Goal: Use online tool/utility: Utilize a website feature to perform a specific function

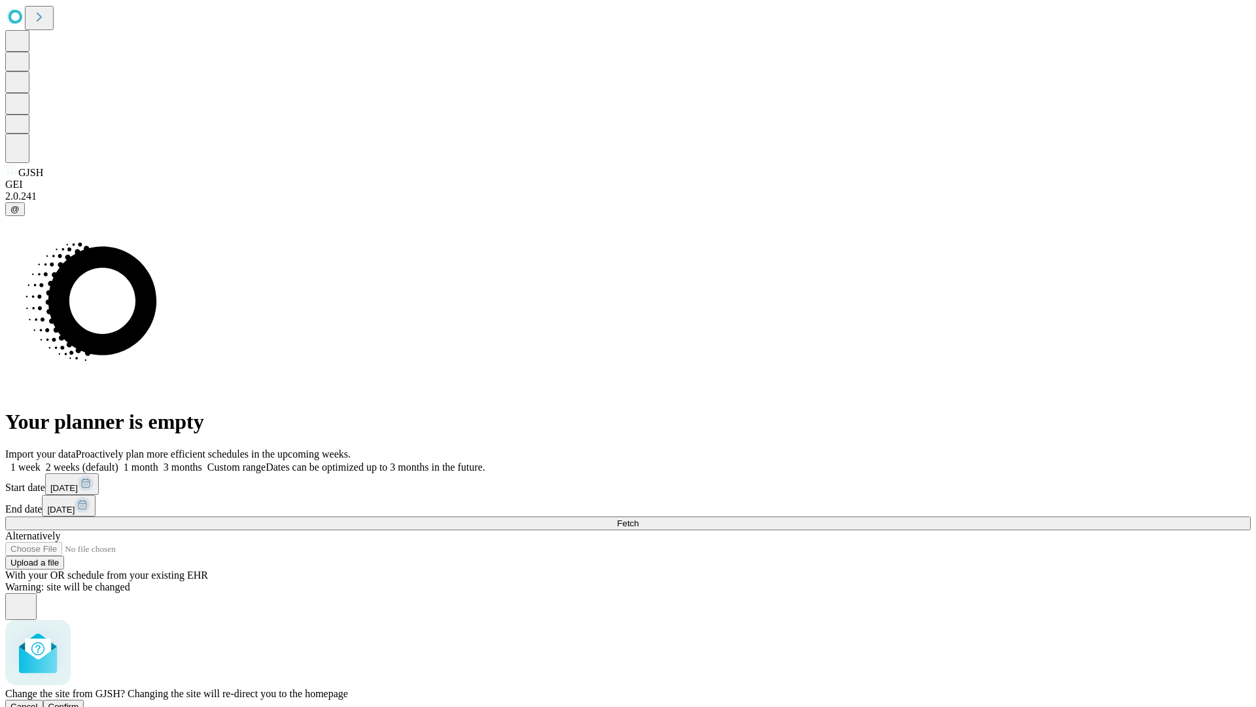
click at [79, 701] on span "Confirm" at bounding box center [63, 706] width 31 height 10
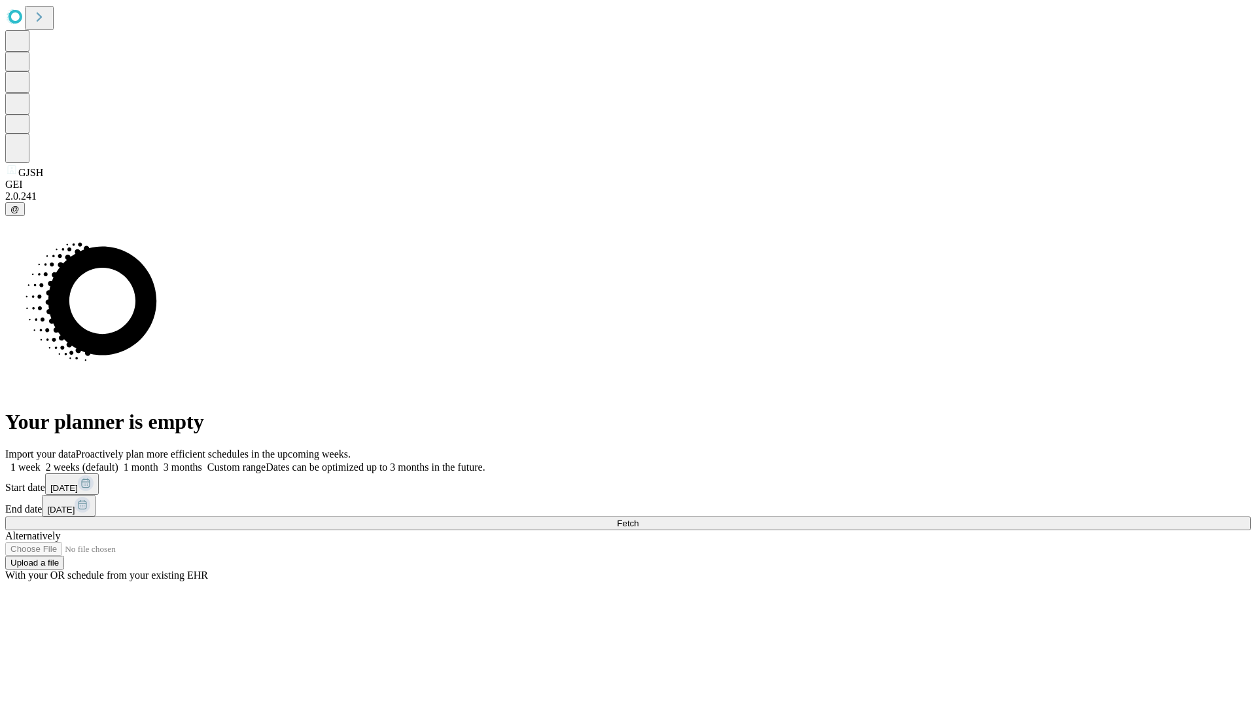
click at [158, 461] on label "1 month" at bounding box center [138, 466] width 40 height 11
click at [639, 518] on span "Fetch" at bounding box center [628, 523] width 22 height 10
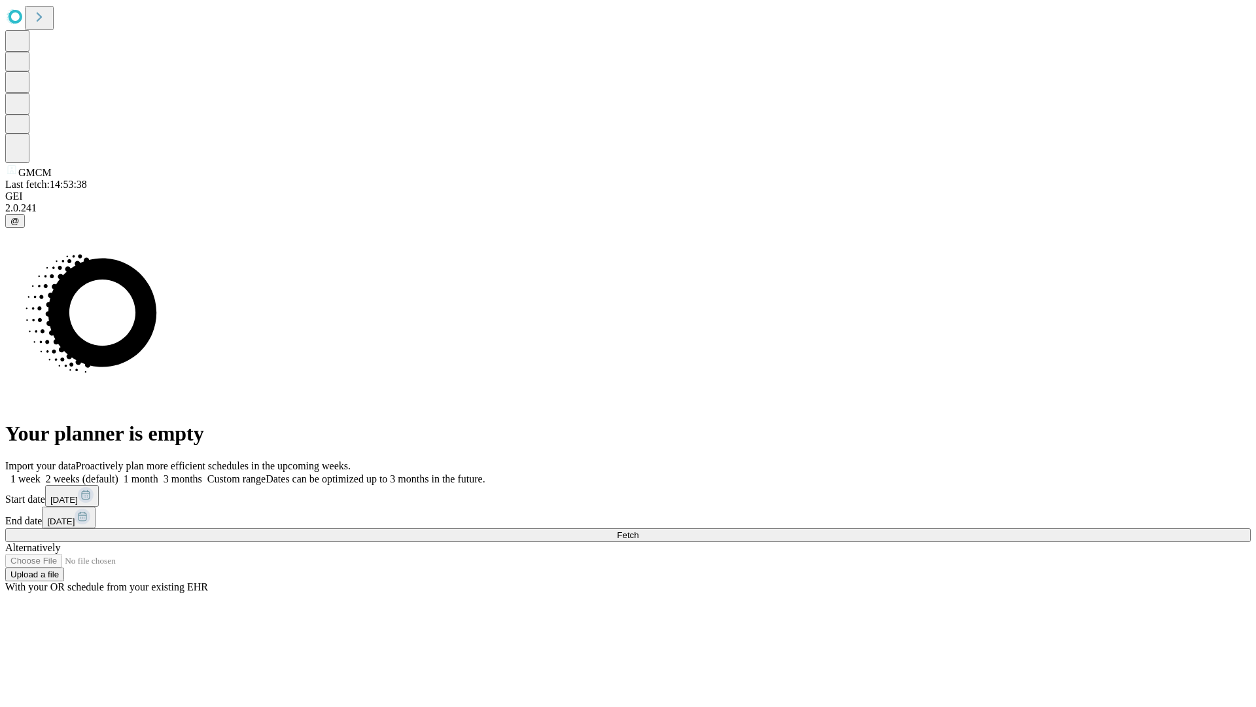
click at [158, 473] on label "1 month" at bounding box center [138, 478] width 40 height 11
click at [639, 530] on span "Fetch" at bounding box center [628, 535] width 22 height 10
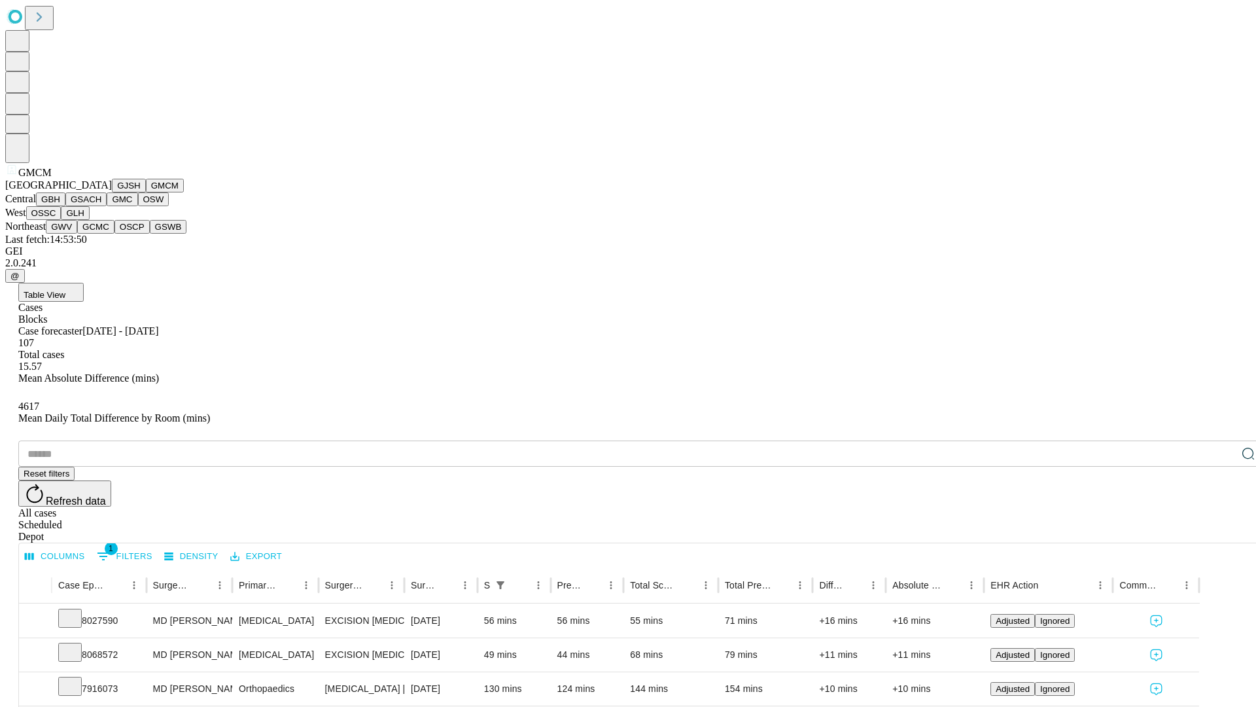
click at [65, 206] on button "GBH" at bounding box center [50, 199] width 29 height 14
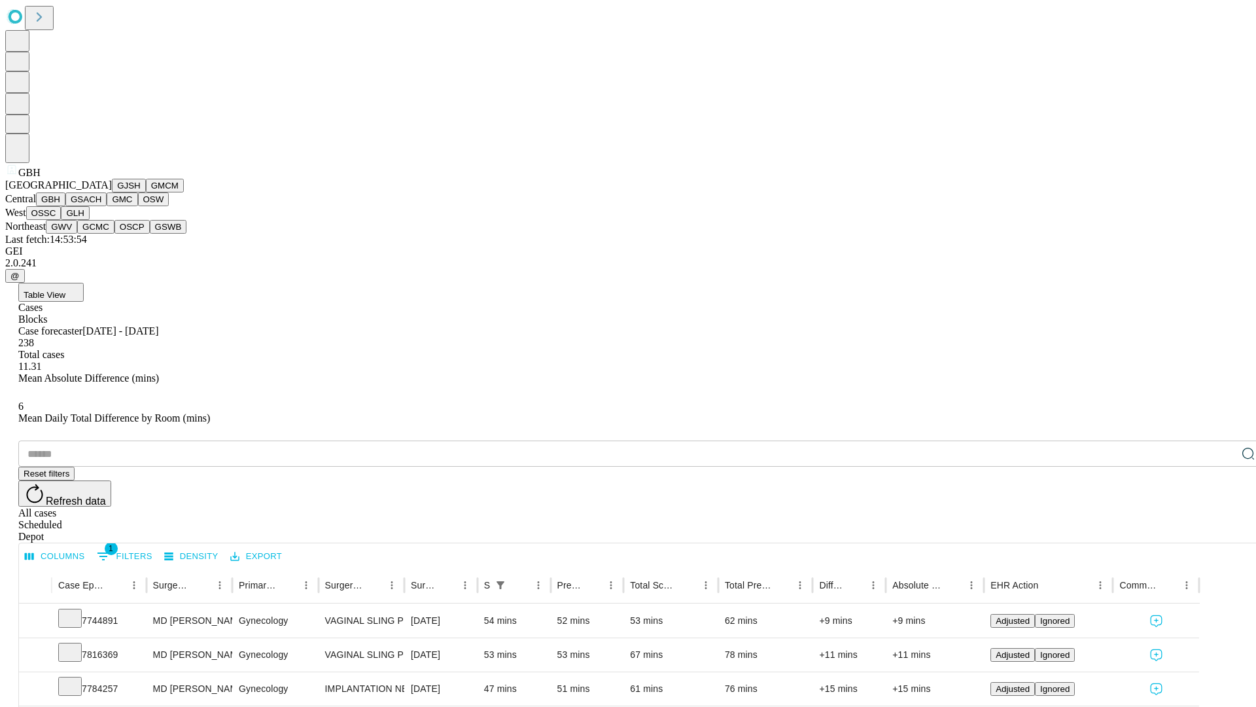
click at [101, 206] on button "GSACH" at bounding box center [85, 199] width 41 height 14
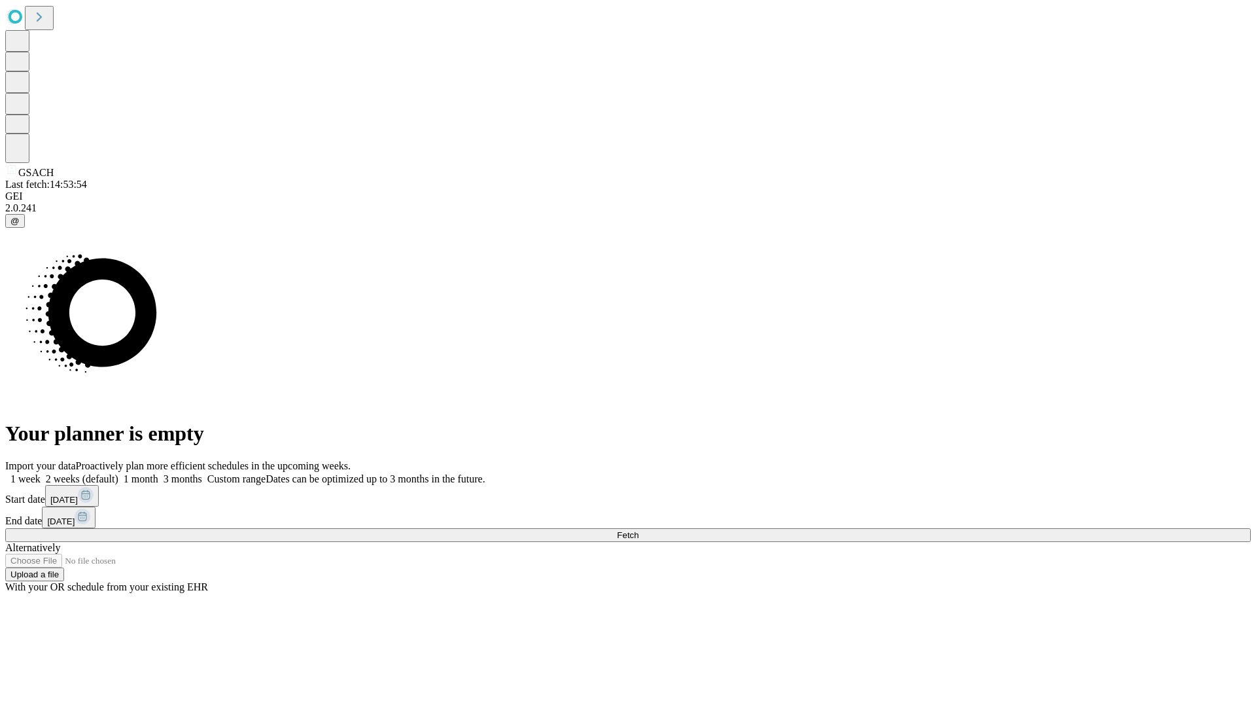
click at [158, 473] on label "1 month" at bounding box center [138, 478] width 40 height 11
click at [639, 530] on span "Fetch" at bounding box center [628, 535] width 22 height 10
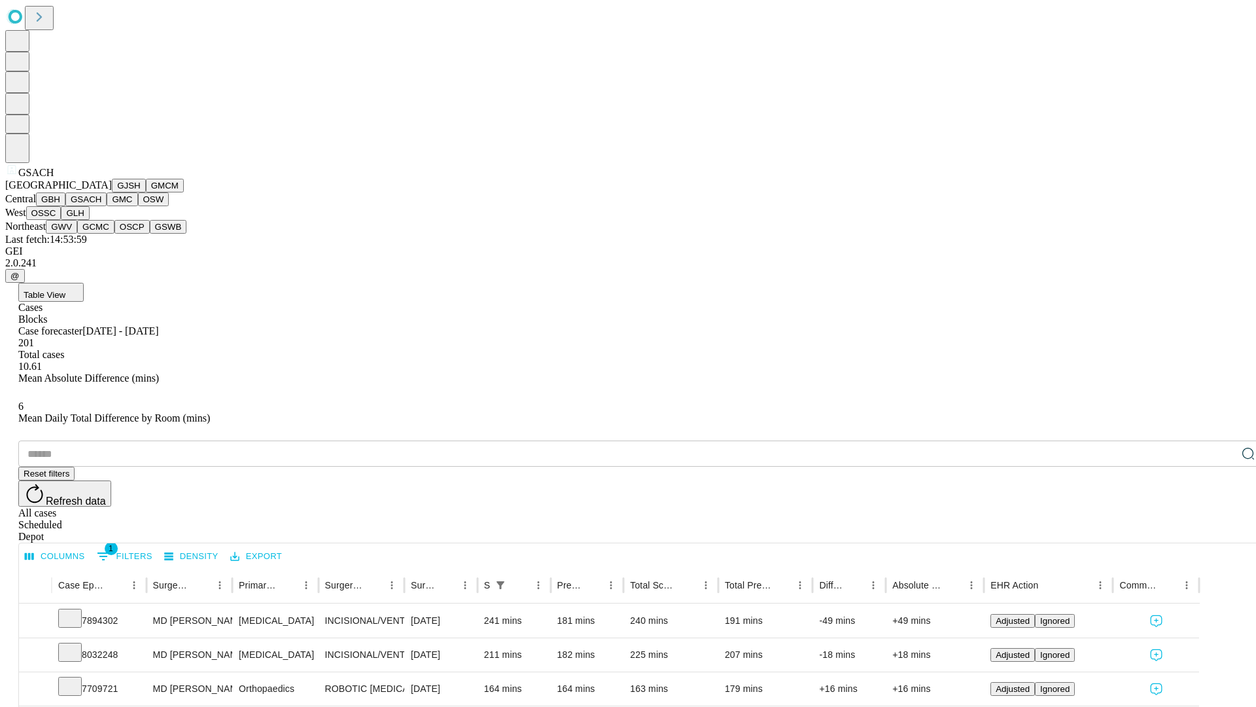
click at [107, 206] on button "GMC" at bounding box center [122, 199] width 31 height 14
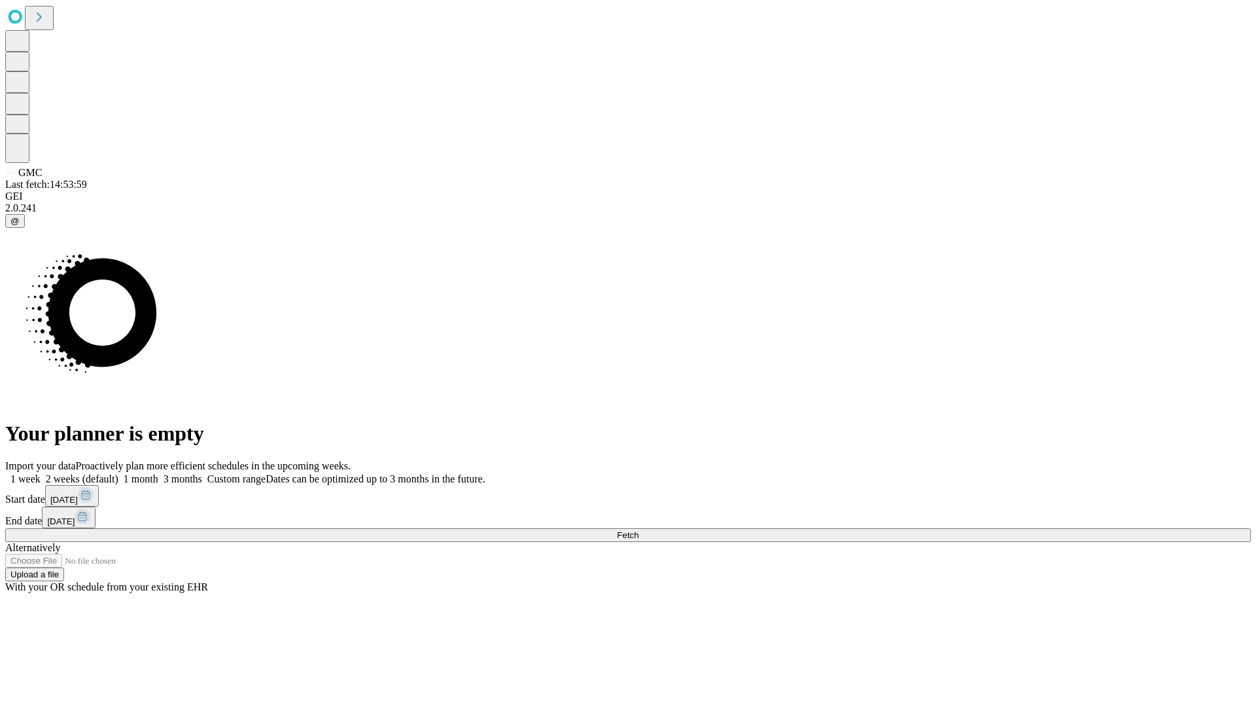
click at [639, 530] on span "Fetch" at bounding box center [628, 535] width 22 height 10
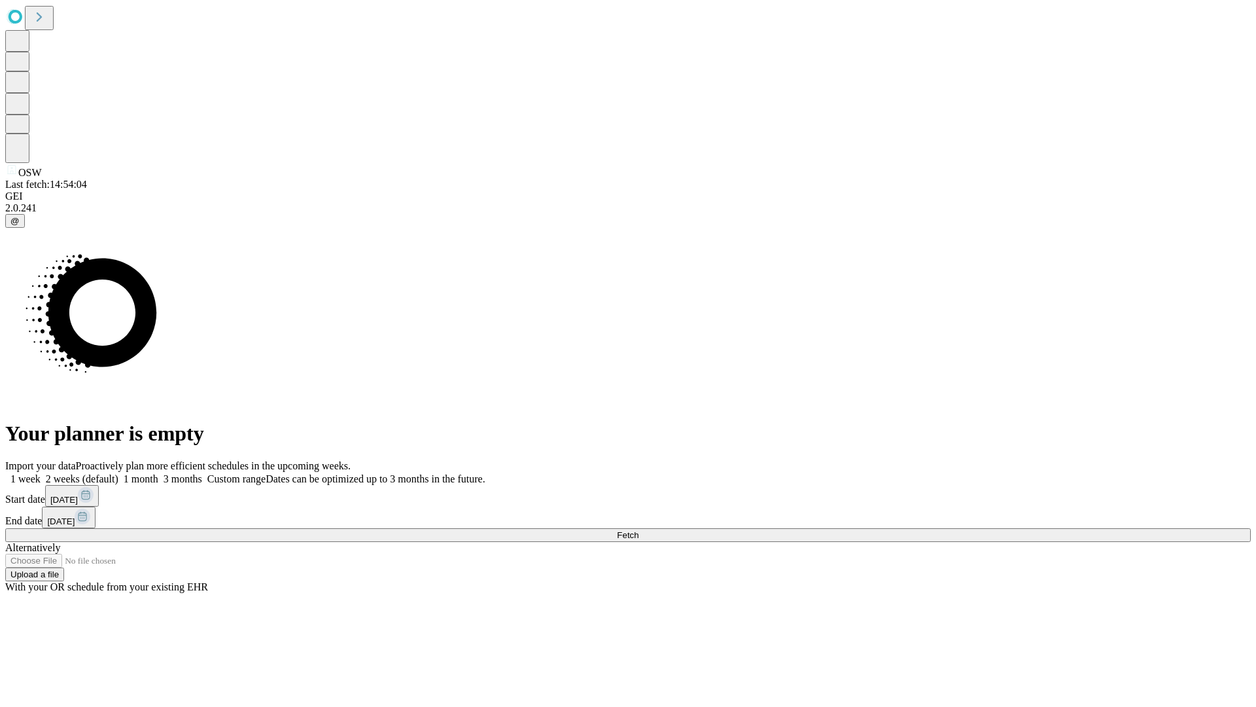
click at [158, 473] on label "1 month" at bounding box center [138, 478] width 40 height 11
click at [639, 530] on span "Fetch" at bounding box center [628, 535] width 22 height 10
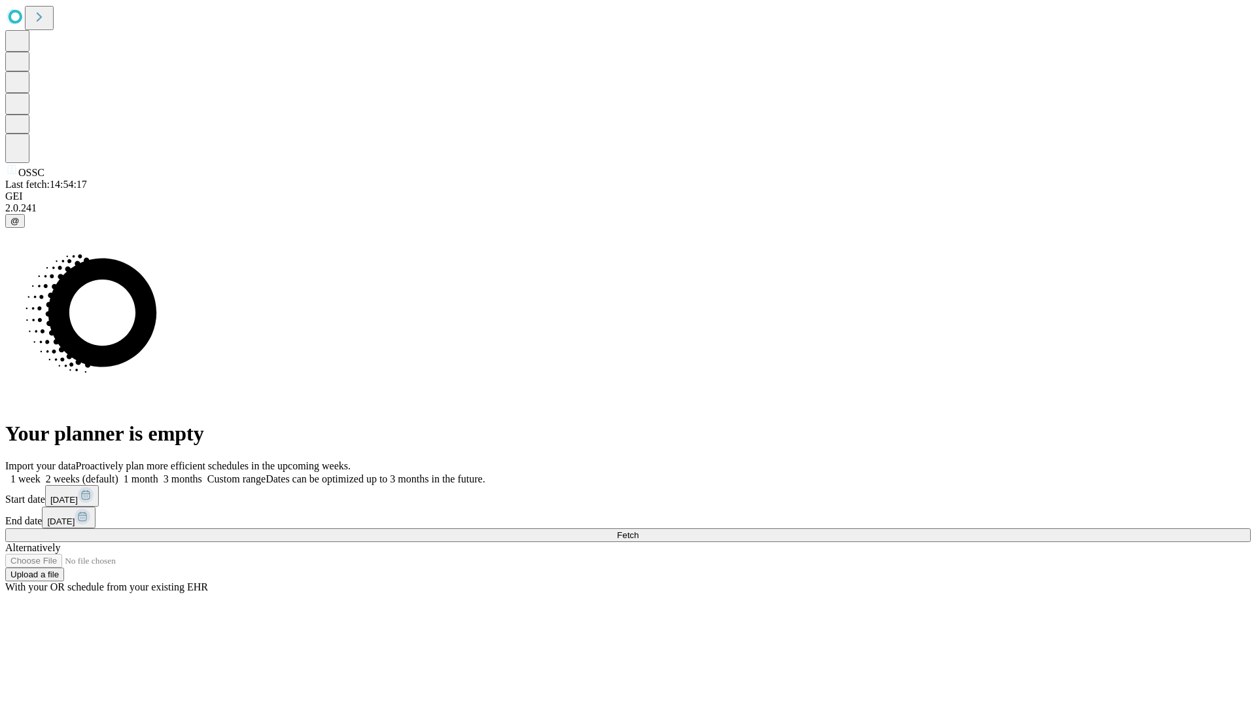
click at [158, 473] on label "1 month" at bounding box center [138, 478] width 40 height 11
click at [639, 530] on span "Fetch" at bounding box center [628, 535] width 22 height 10
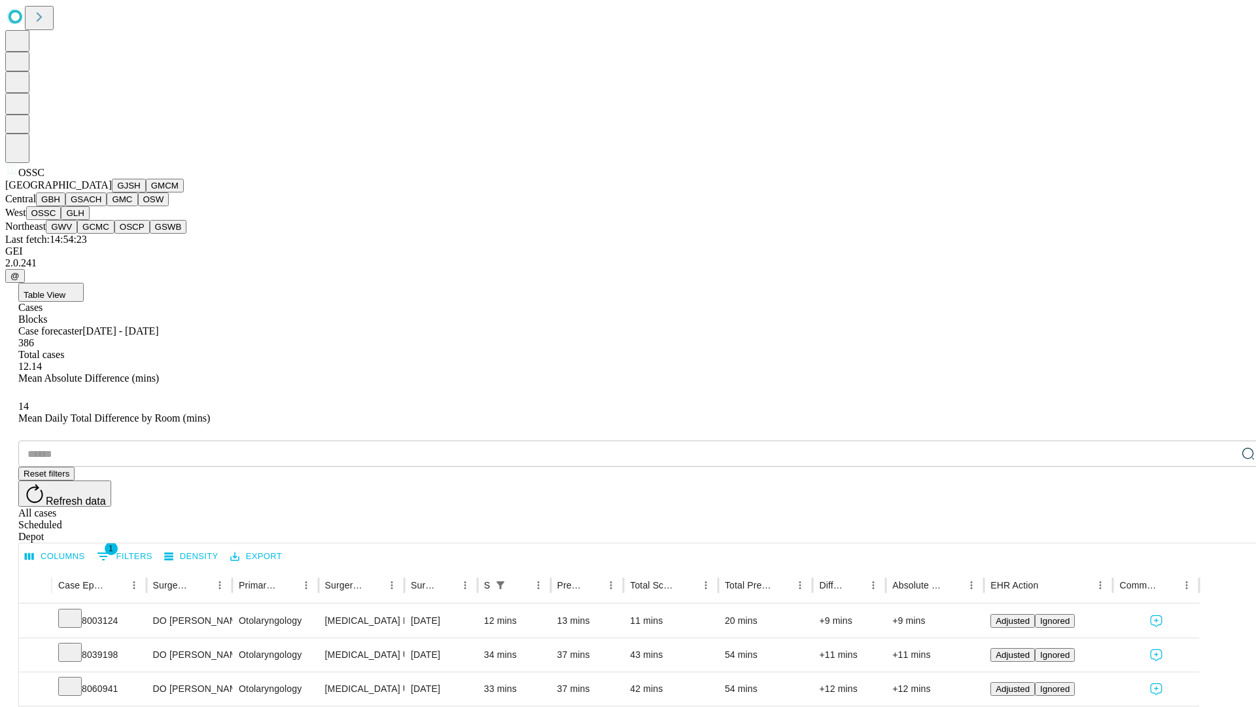
click at [89, 220] on button "GLH" at bounding box center [75, 213] width 28 height 14
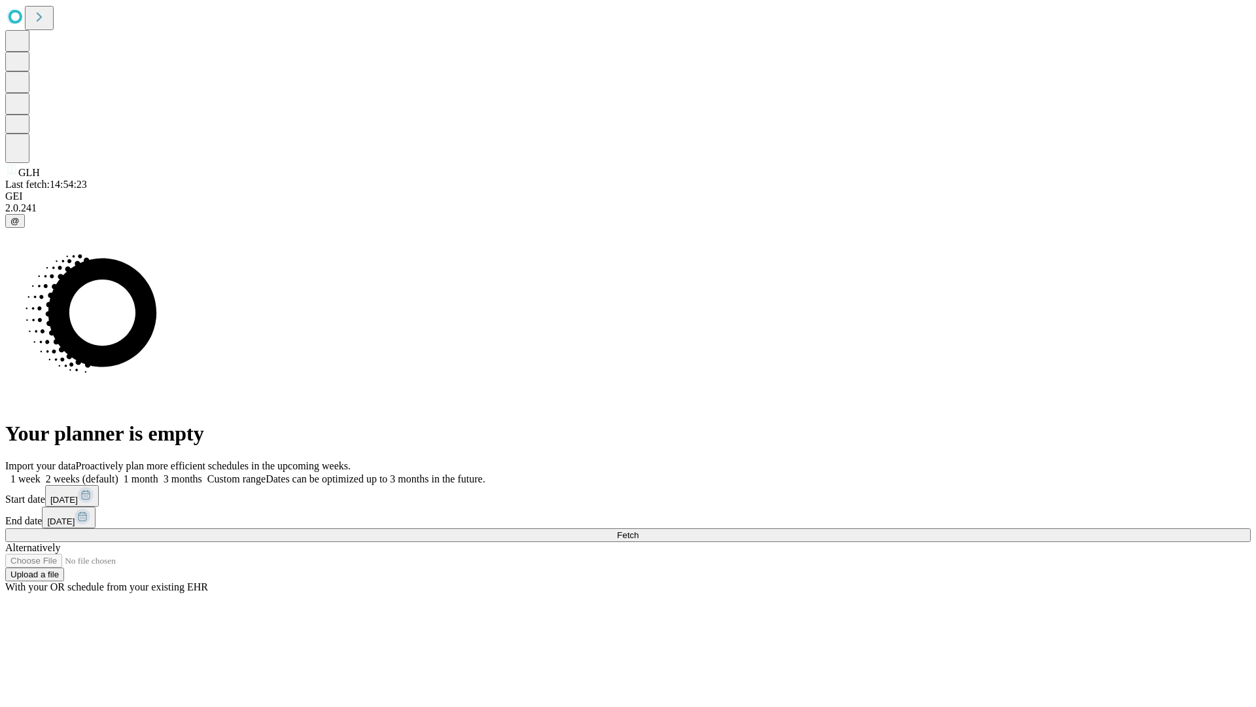
click at [158, 473] on label "1 month" at bounding box center [138, 478] width 40 height 11
click at [639, 530] on span "Fetch" at bounding box center [628, 535] width 22 height 10
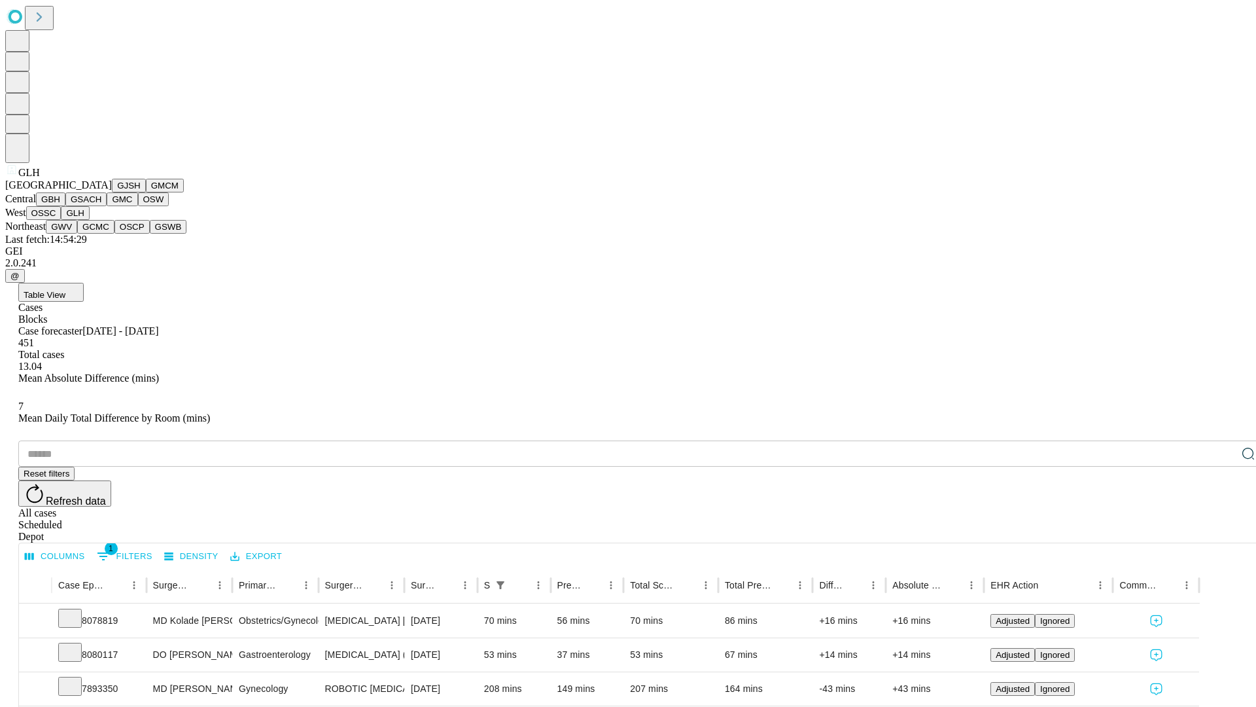
click at [77, 234] on button "GWV" at bounding box center [61, 227] width 31 height 14
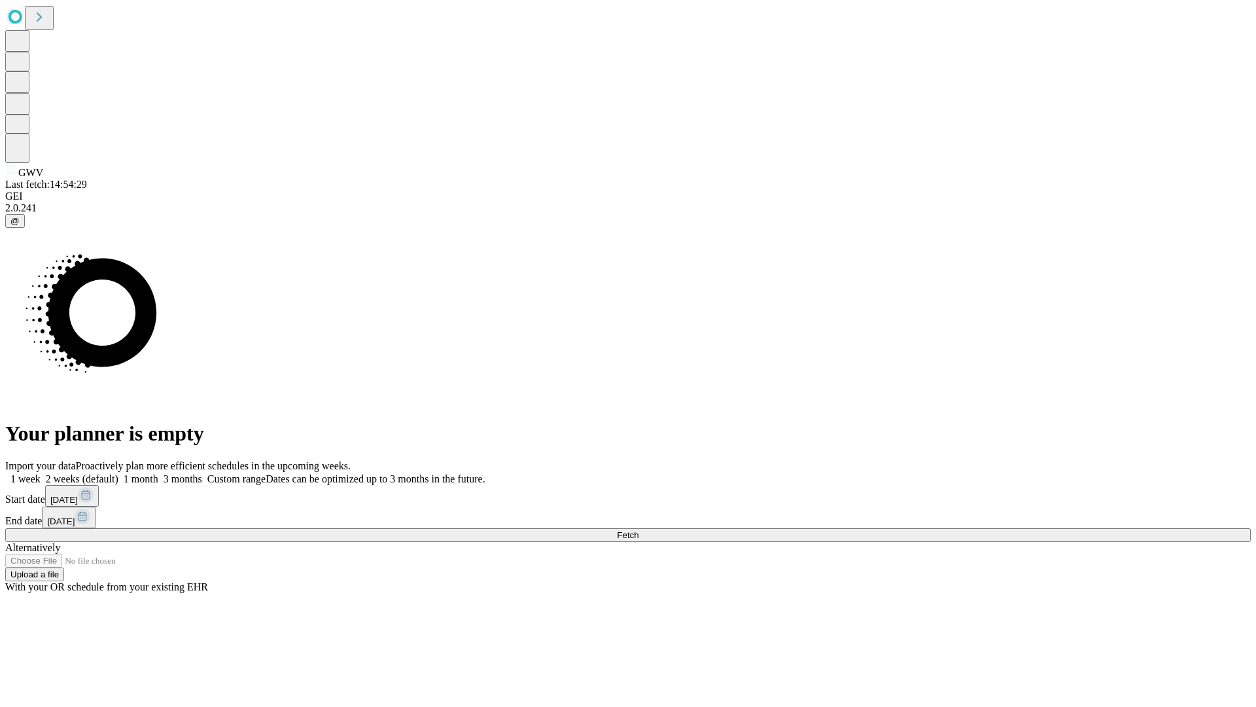
click at [158, 473] on label "1 month" at bounding box center [138, 478] width 40 height 11
click at [639, 530] on span "Fetch" at bounding box center [628, 535] width 22 height 10
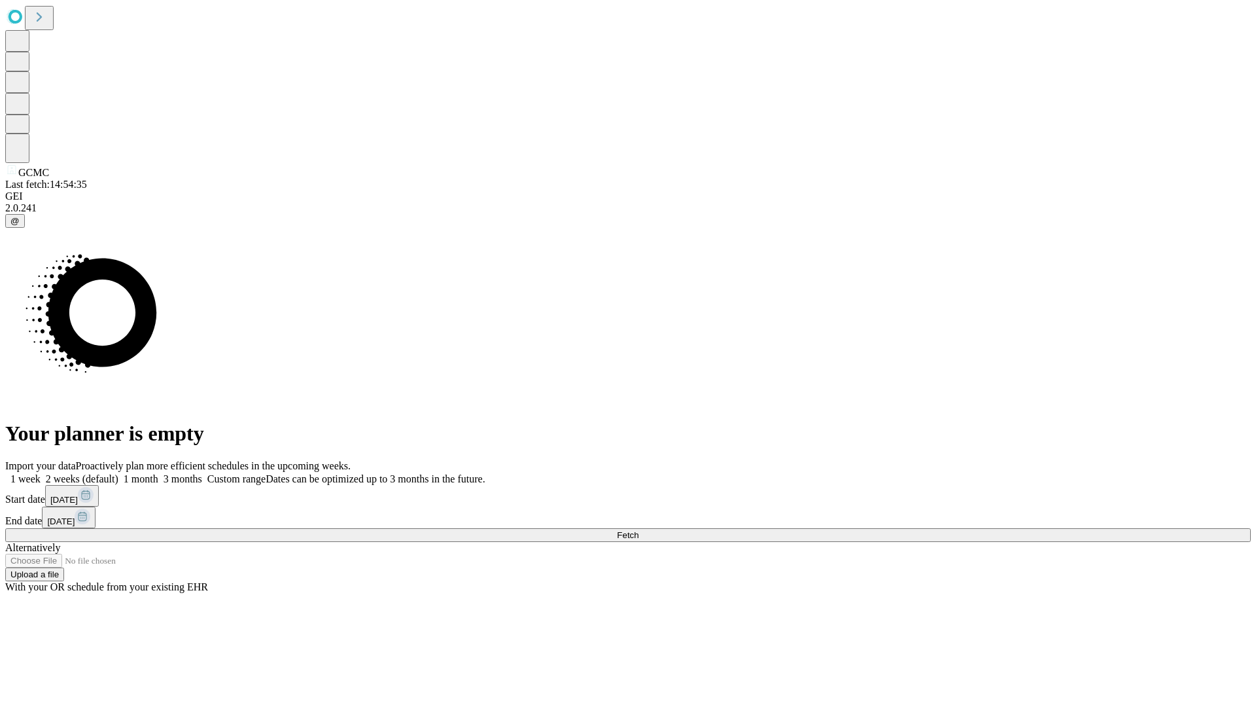
click at [158, 473] on label "1 month" at bounding box center [138, 478] width 40 height 11
click at [639, 530] on span "Fetch" at bounding box center [628, 535] width 22 height 10
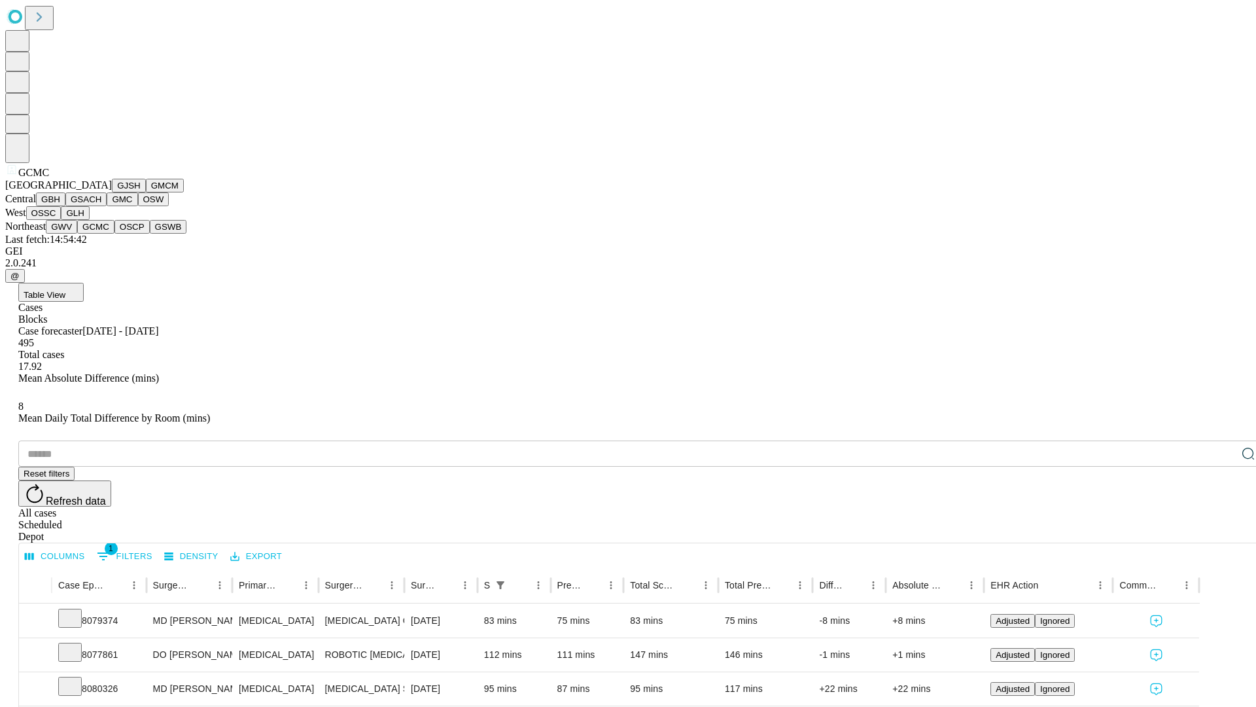
click at [114, 234] on button "OSCP" at bounding box center [131, 227] width 35 height 14
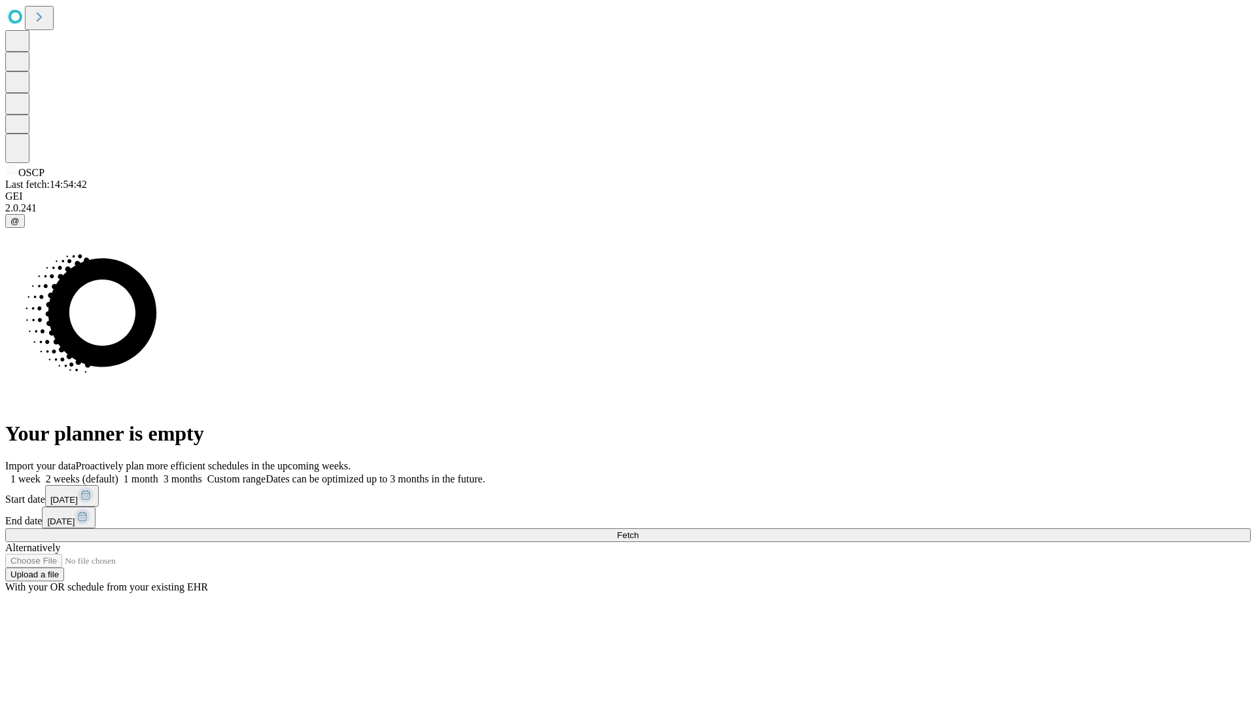
click at [158, 473] on label "1 month" at bounding box center [138, 478] width 40 height 11
click at [639, 530] on span "Fetch" at bounding box center [628, 535] width 22 height 10
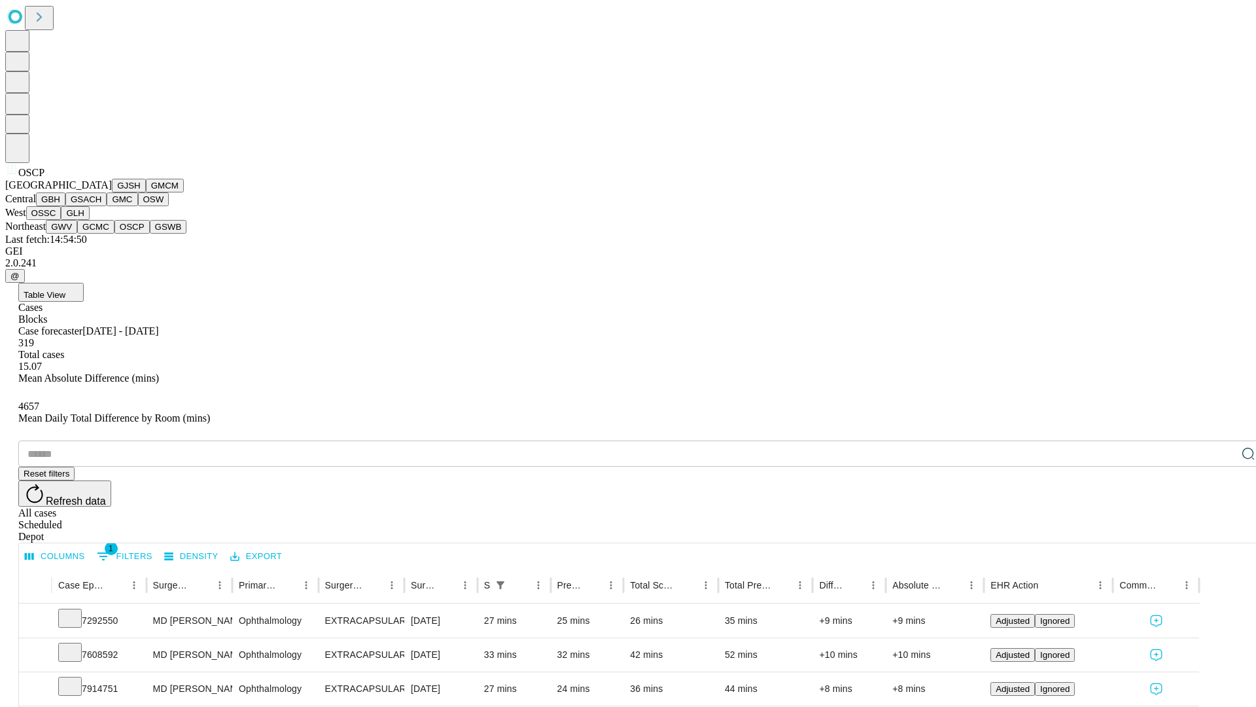
click at [150, 234] on button "GSWB" at bounding box center [168, 227] width 37 height 14
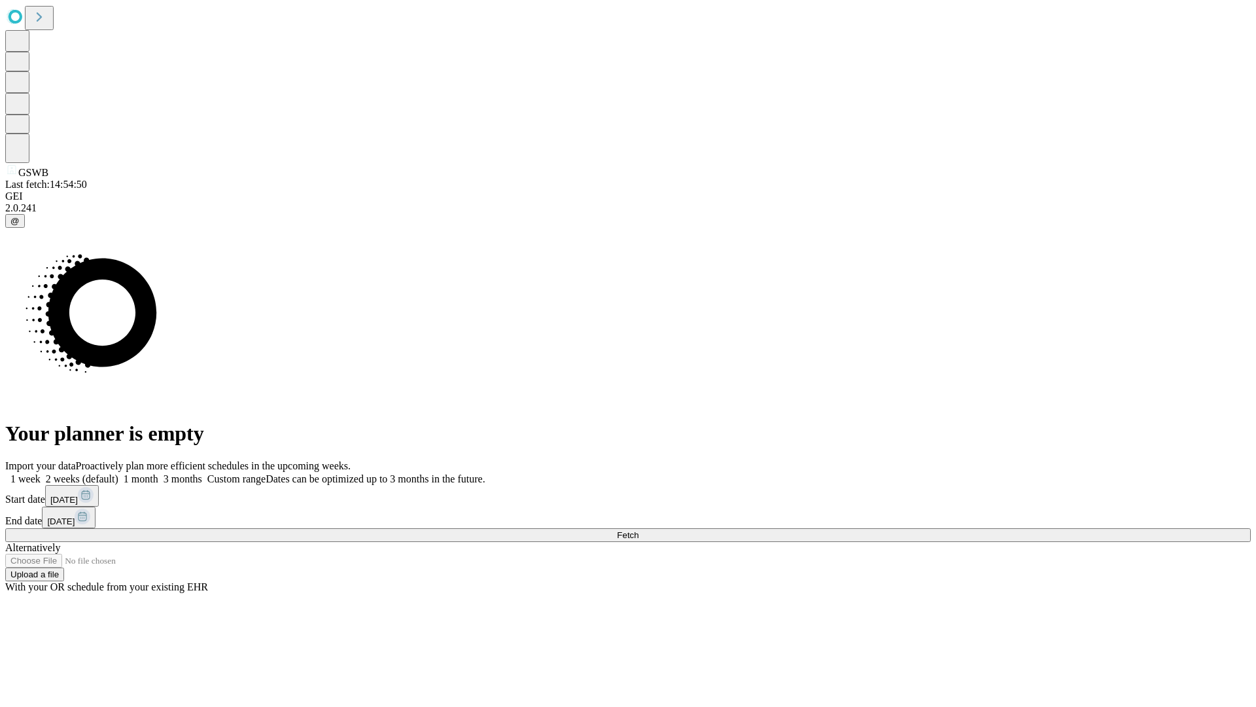
click at [158, 473] on label "1 month" at bounding box center [138, 478] width 40 height 11
click at [639, 530] on span "Fetch" at bounding box center [628, 535] width 22 height 10
